Goal: Communication & Community: Answer question/provide support

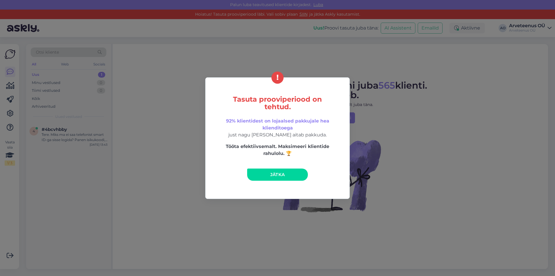
click at [279, 172] on span "Jätka" at bounding box center [277, 174] width 15 height 5
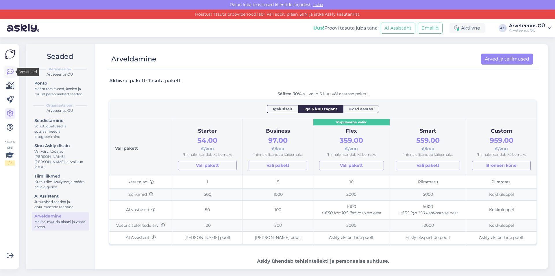
click at [11, 70] on icon at bounding box center [10, 71] width 7 height 7
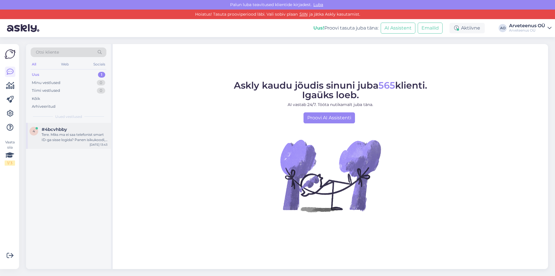
click at [82, 141] on div "Tere. Miks ma ei saa telefonist smart ID-ga sisse logida? Panen isikukoodi, aga…" at bounding box center [75, 137] width 66 height 10
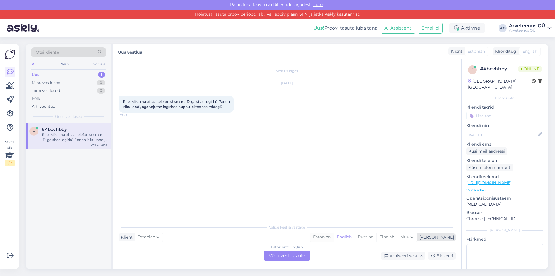
click at [334, 236] on div "Estonian" at bounding box center [321, 237] width 23 height 9
click at [297, 256] on div "Estonian to Estonian Võta vestlus üle" at bounding box center [287, 255] width 46 height 10
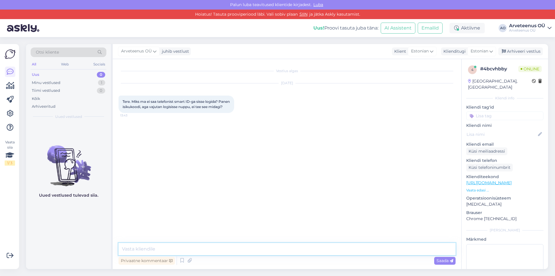
click at [170, 247] on textarea at bounding box center [287, 249] width 337 height 12
type textarea "Tere! Tundub, et hetkel on [PERSON_NAME] tõepoolest. [PERSON_NAME] probleemist …"
